Goal: Transaction & Acquisition: Obtain resource

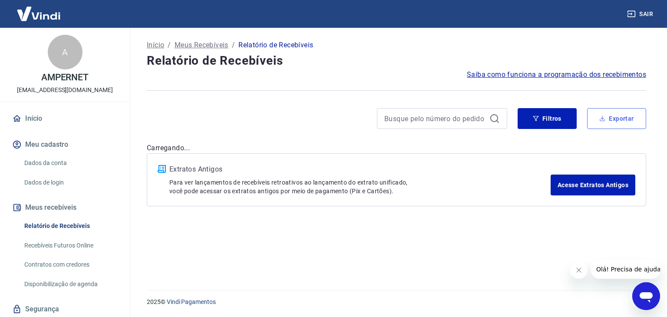
click at [617, 119] on button "Exportar" at bounding box center [616, 118] width 59 height 21
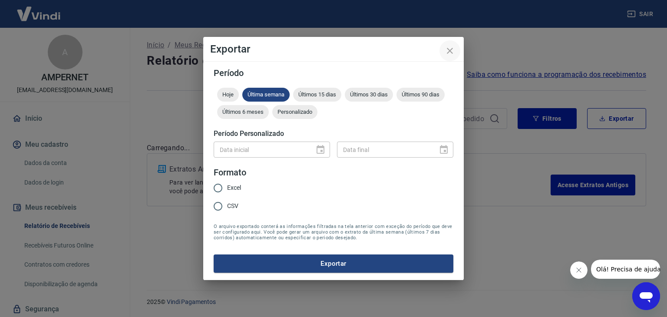
click at [453, 51] on icon "close" at bounding box center [450, 51] width 10 height 10
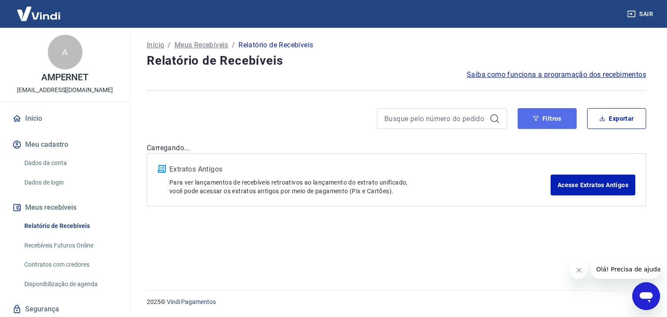
click at [542, 120] on button "Filtros" at bounding box center [547, 118] width 59 height 21
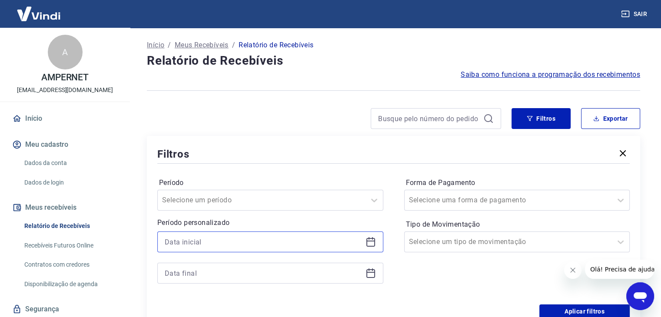
click at [172, 240] on input at bounding box center [263, 241] width 197 height 13
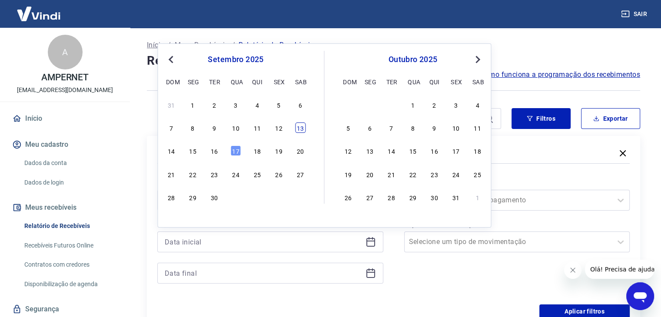
click at [301, 129] on div "13" at bounding box center [300, 127] width 10 height 10
type input "[DATE]"
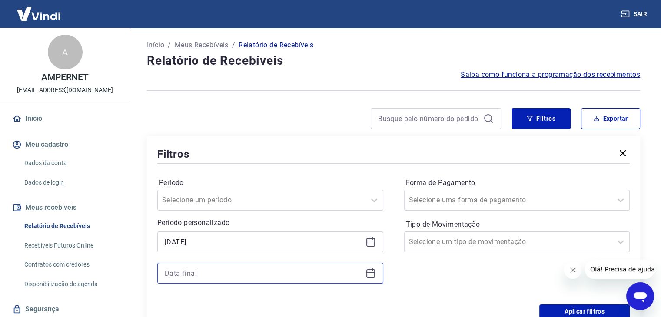
click at [190, 270] on input at bounding box center [263, 273] width 197 height 13
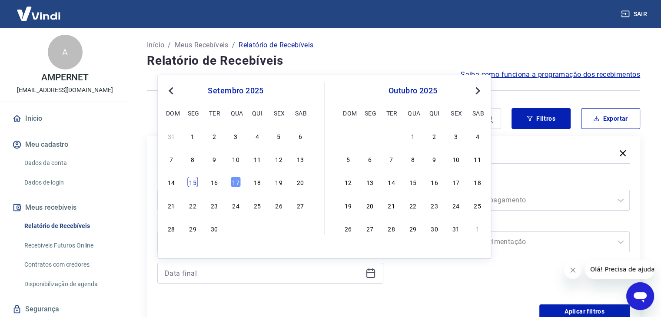
click at [195, 183] on div "15" at bounding box center [193, 182] width 10 height 10
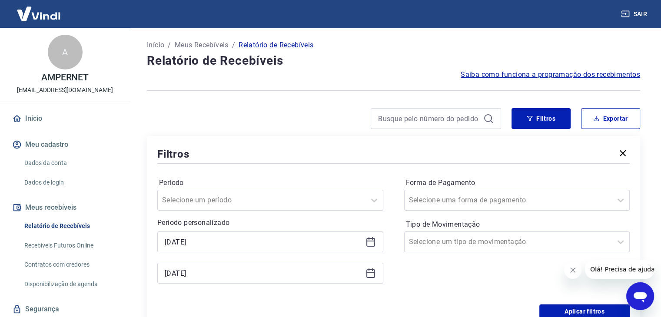
type input "[DATE]"
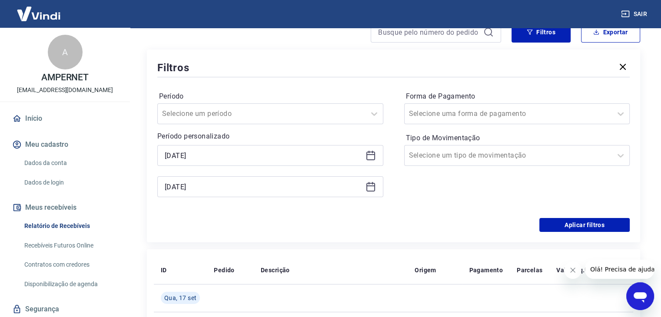
scroll to position [87, 0]
click at [568, 228] on button "Aplicar filtros" at bounding box center [584, 225] width 90 height 14
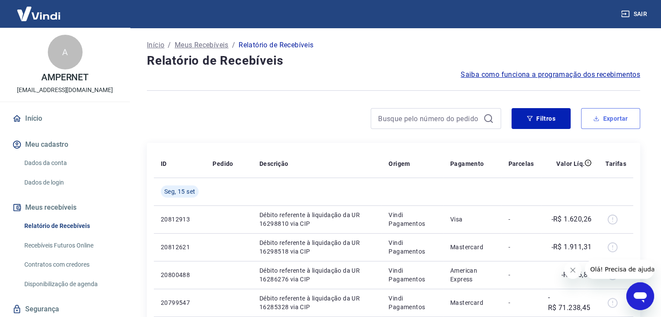
click at [615, 116] on button "Exportar" at bounding box center [610, 118] width 59 height 21
type input "[DATE]"
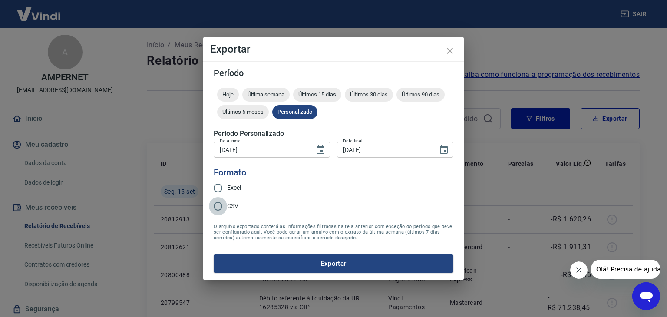
click at [215, 205] on input "CSV" at bounding box center [218, 206] width 18 height 18
radio input "true"
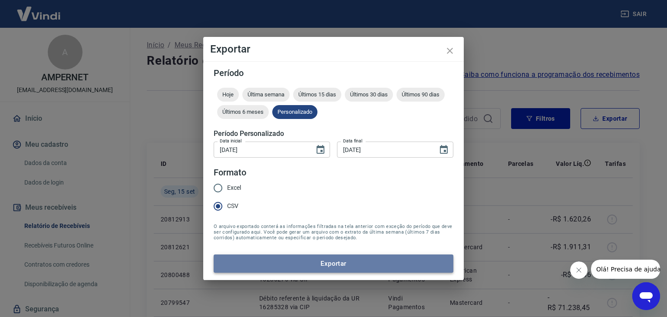
click at [318, 263] on button "Exportar" at bounding box center [334, 264] width 240 height 18
